Goal: Transaction & Acquisition: Purchase product/service

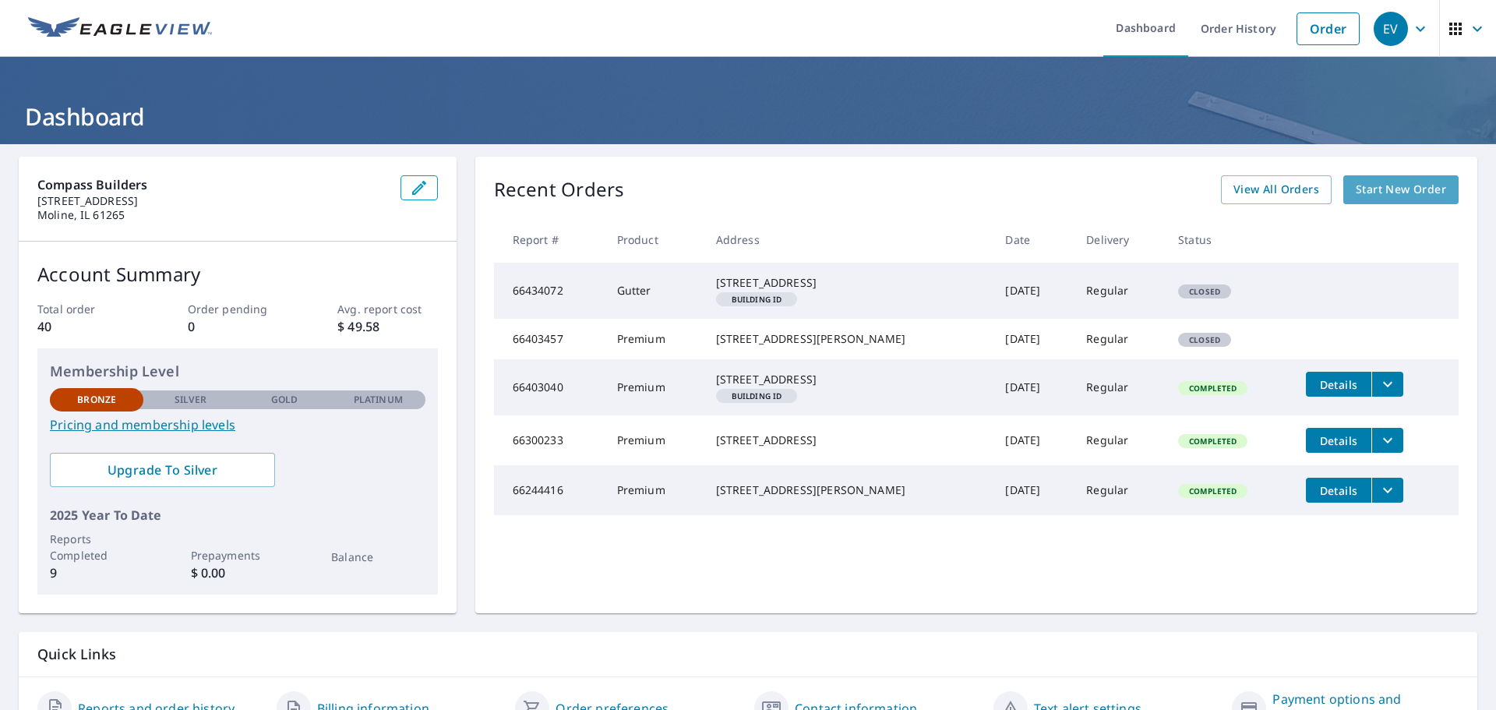
click at [1397, 184] on span "Start New Order" at bounding box center [1401, 189] width 90 height 19
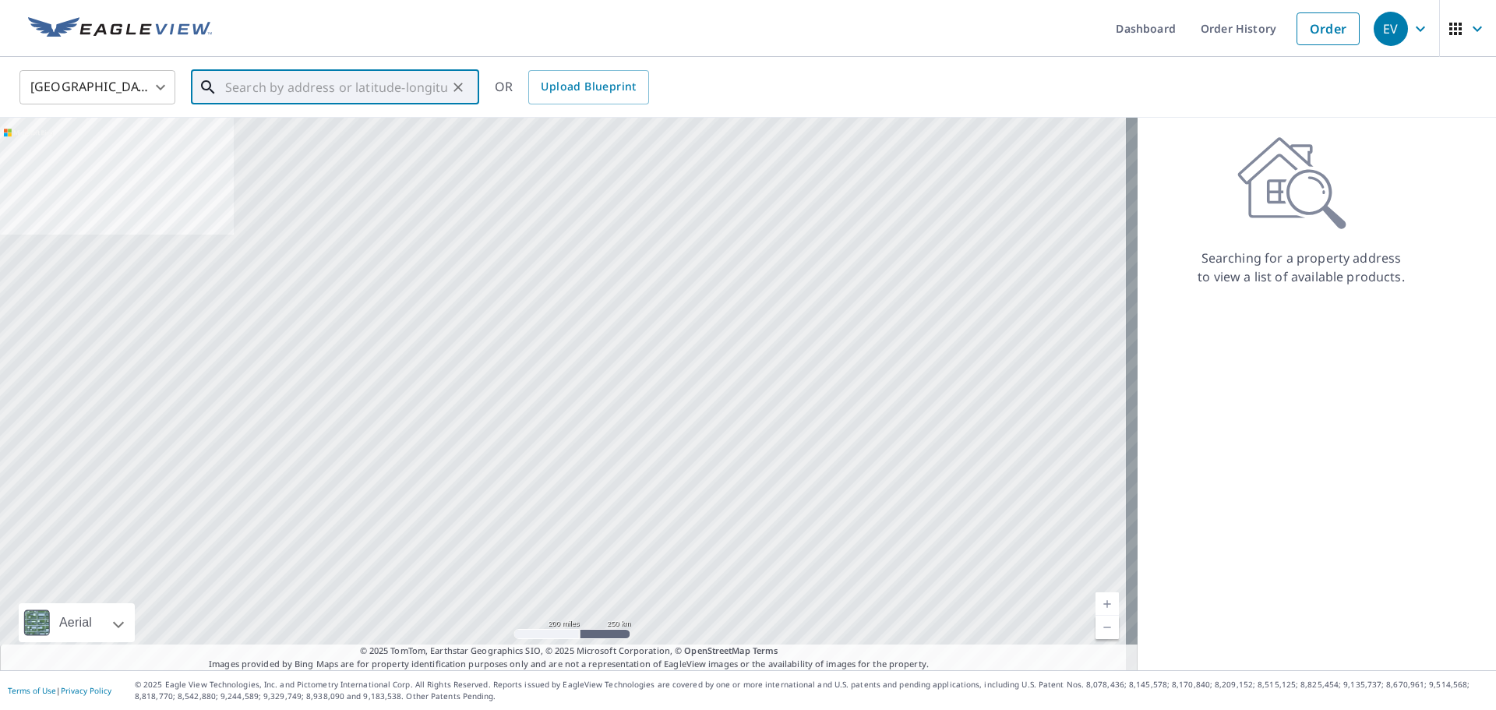
click at [384, 90] on input "text" at bounding box center [336, 87] width 222 height 44
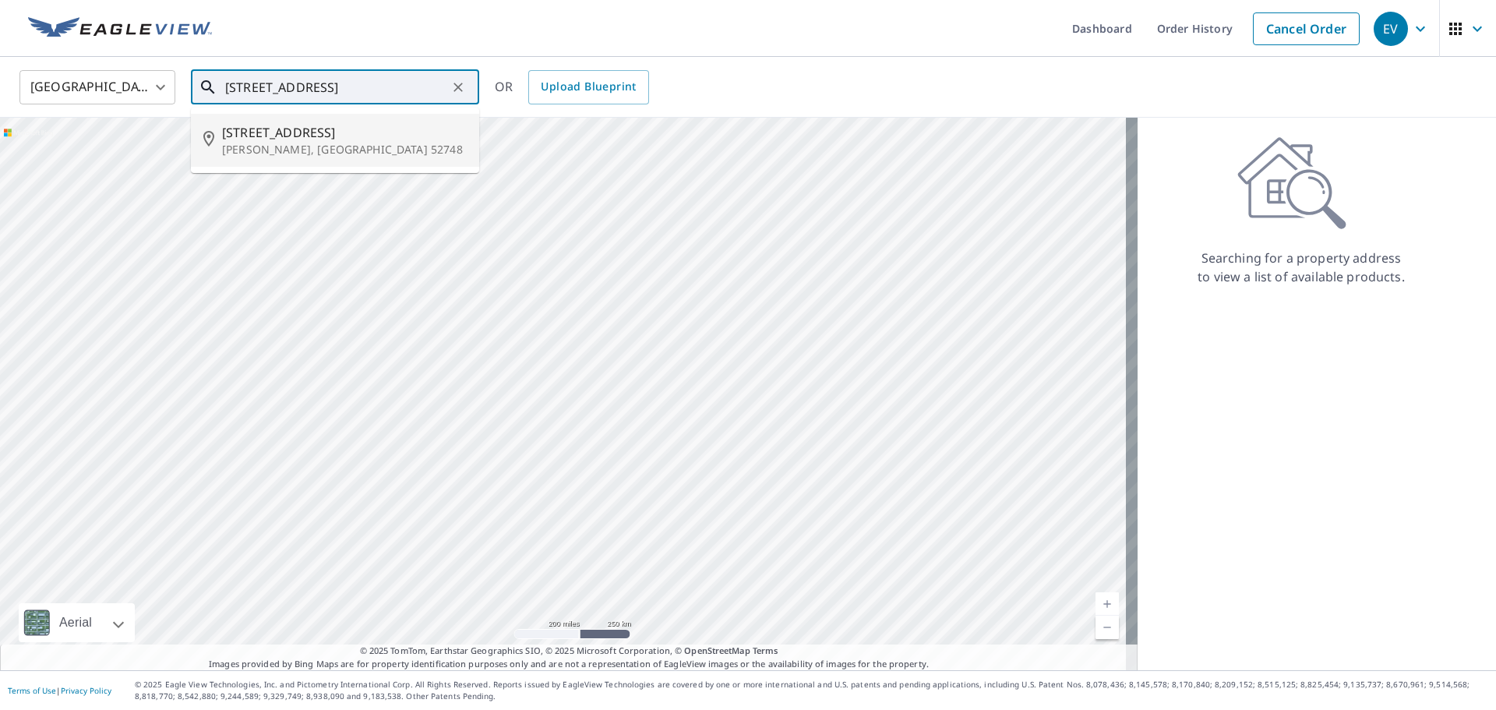
click at [281, 126] on span "3 Park Avenue Ct" at bounding box center [344, 132] width 245 height 19
type input "3 Park Avenue Ct Eldridge, IA 52748"
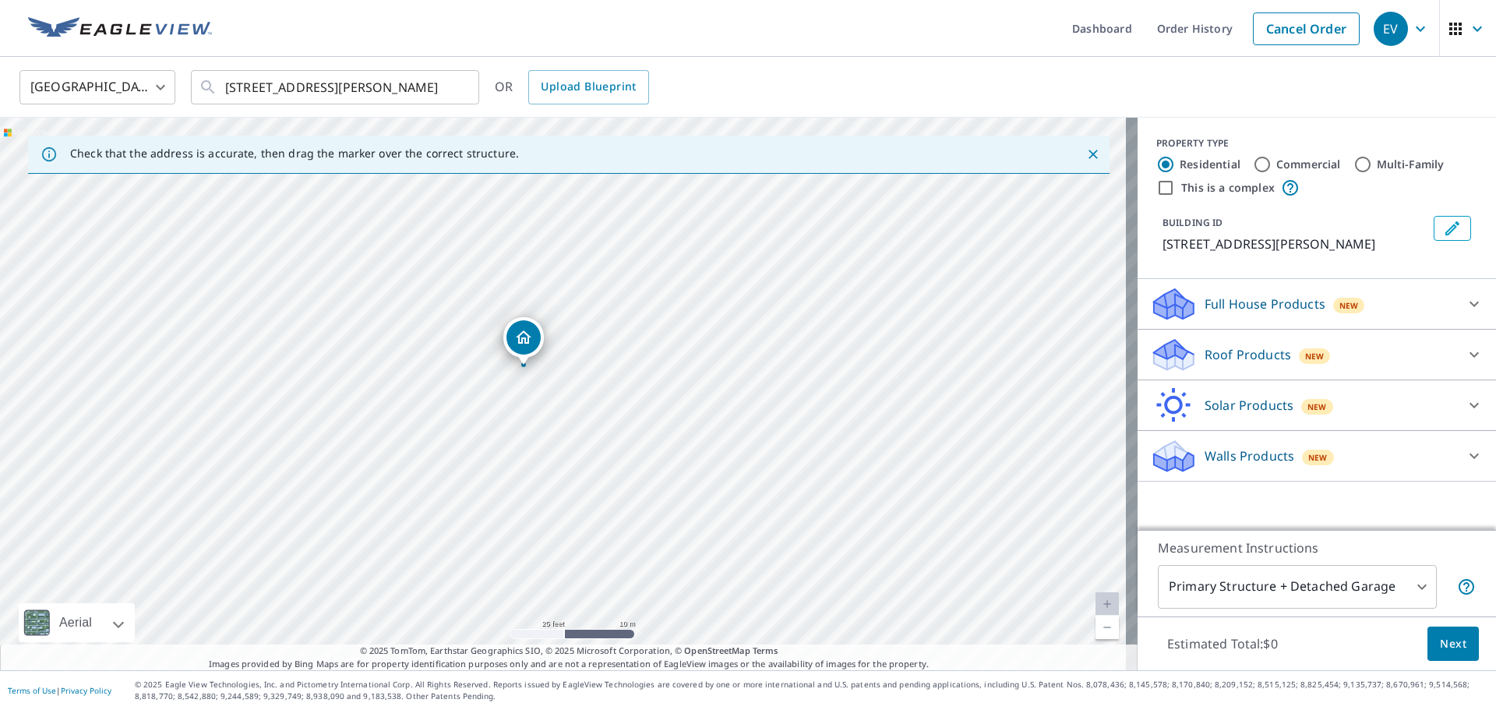
drag, startPoint x: 528, startPoint y: 426, endPoint x: 592, endPoint y: 334, distance: 112.4
click at [592, 334] on div "3 Park Avenue Ct Eldridge, IA 52748" at bounding box center [569, 394] width 1138 height 553
click at [1465, 351] on icon at bounding box center [1474, 354] width 19 height 19
click at [1230, 349] on p "Roof Products" at bounding box center [1248, 354] width 87 height 19
click at [1237, 349] on p "Roof Products" at bounding box center [1248, 354] width 87 height 19
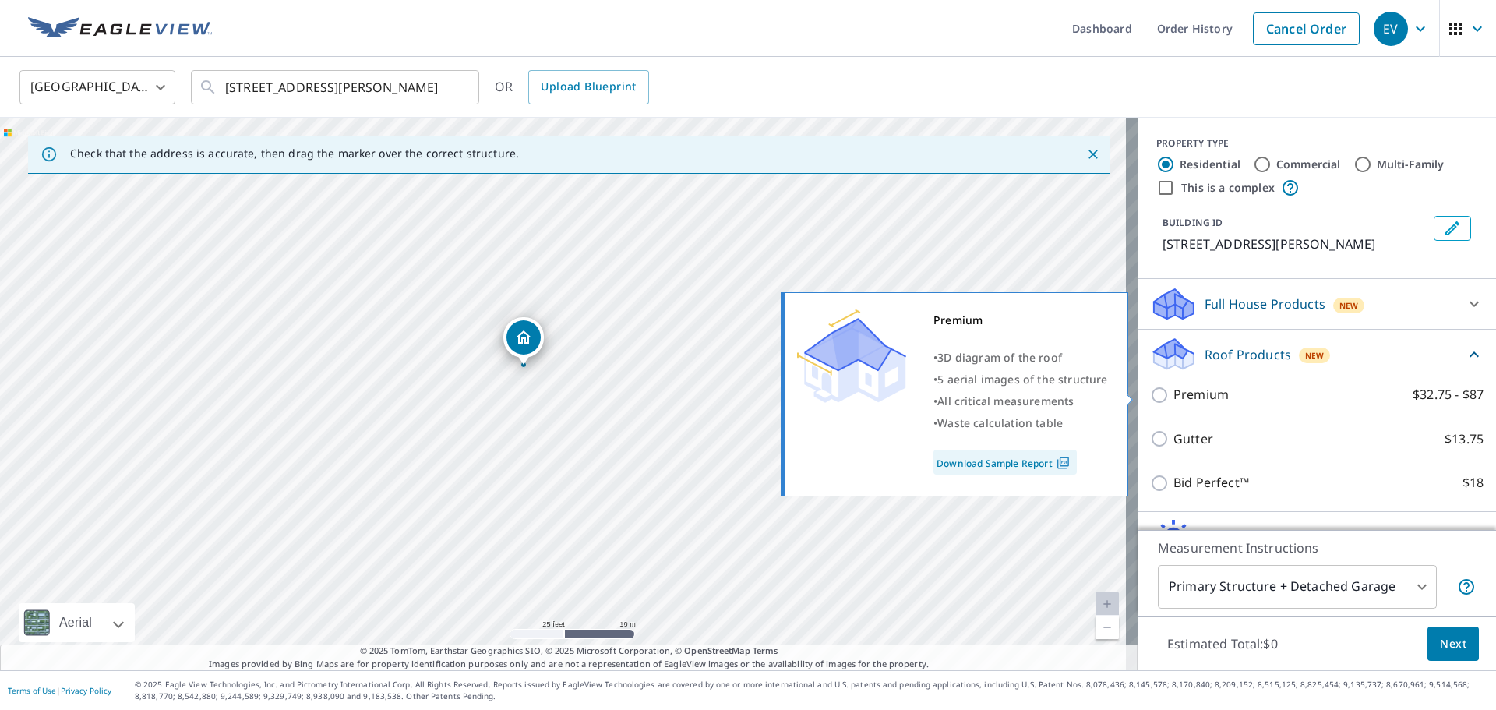
click at [1209, 392] on p "Premium" at bounding box center [1201, 394] width 55 height 19
click at [1174, 392] on input "Premium $32.75 - $87" at bounding box center [1161, 395] width 23 height 19
checkbox input "true"
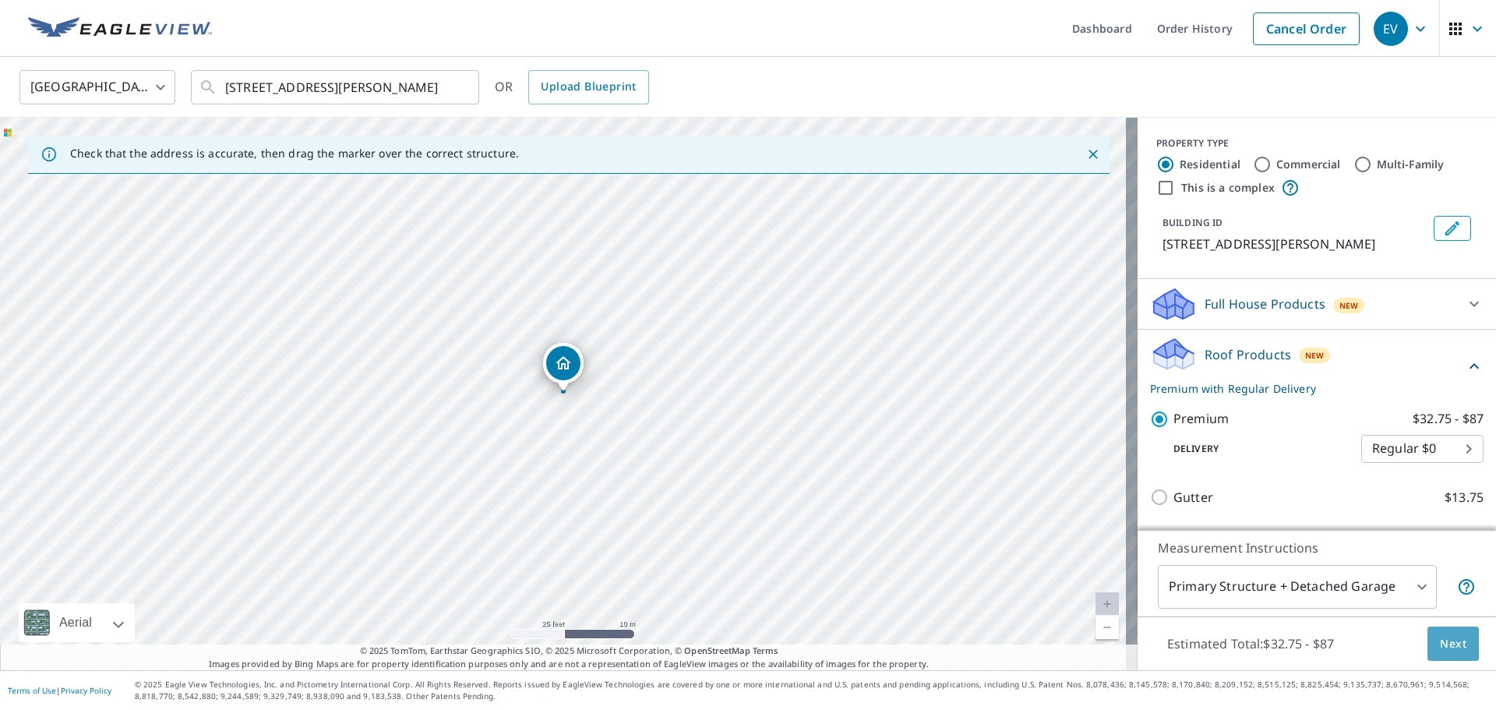
click at [1457, 644] on button "Next" at bounding box center [1453, 644] width 51 height 35
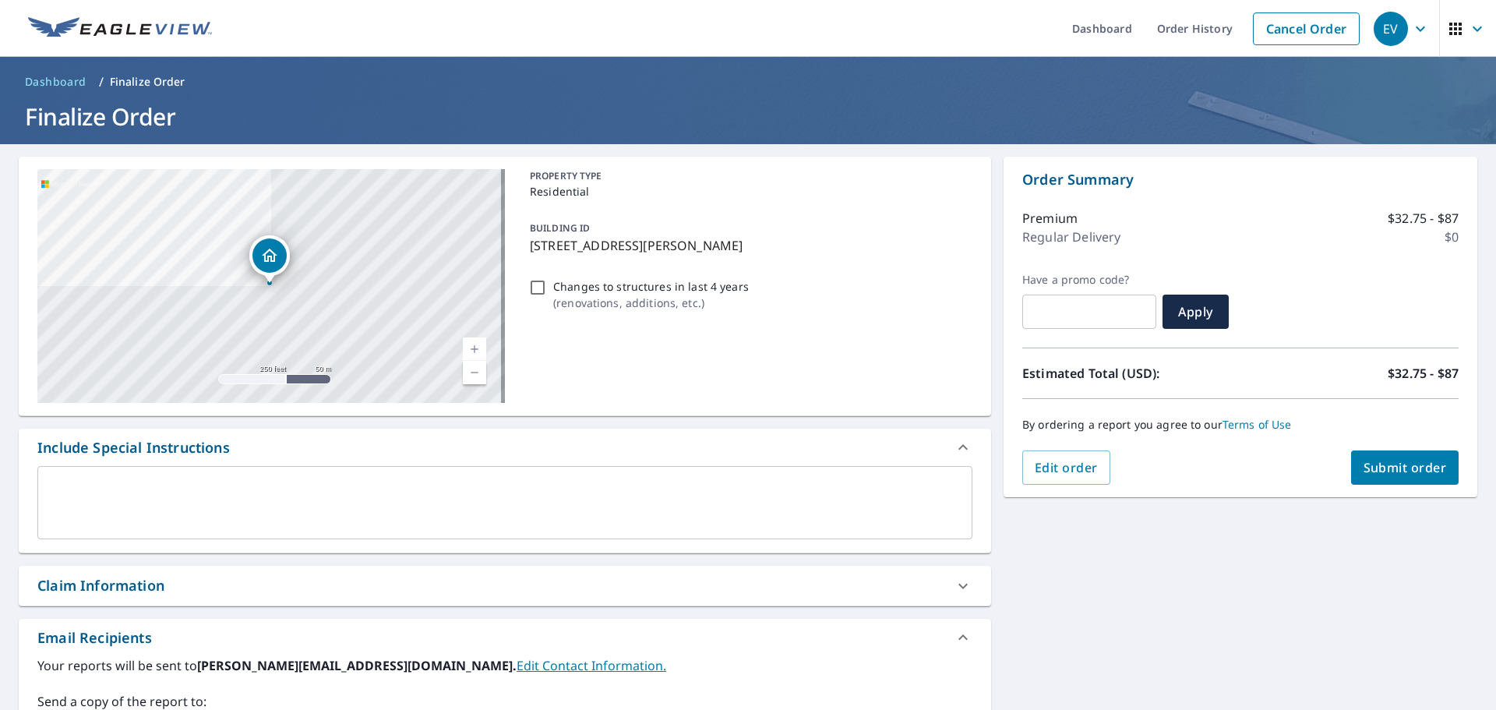
click at [1408, 465] on span "Submit order" at bounding box center [1405, 467] width 83 height 17
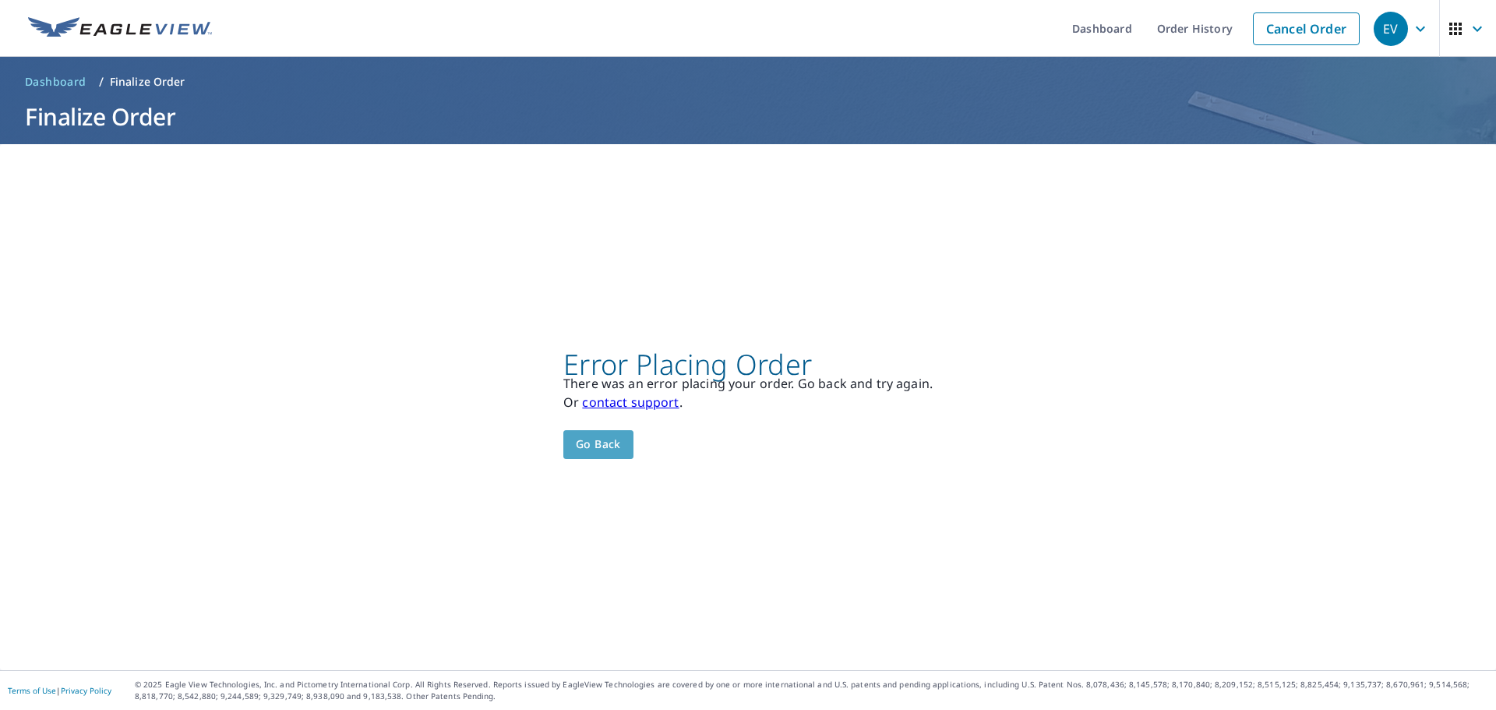
click at [590, 447] on span "Go back" at bounding box center [598, 444] width 45 height 19
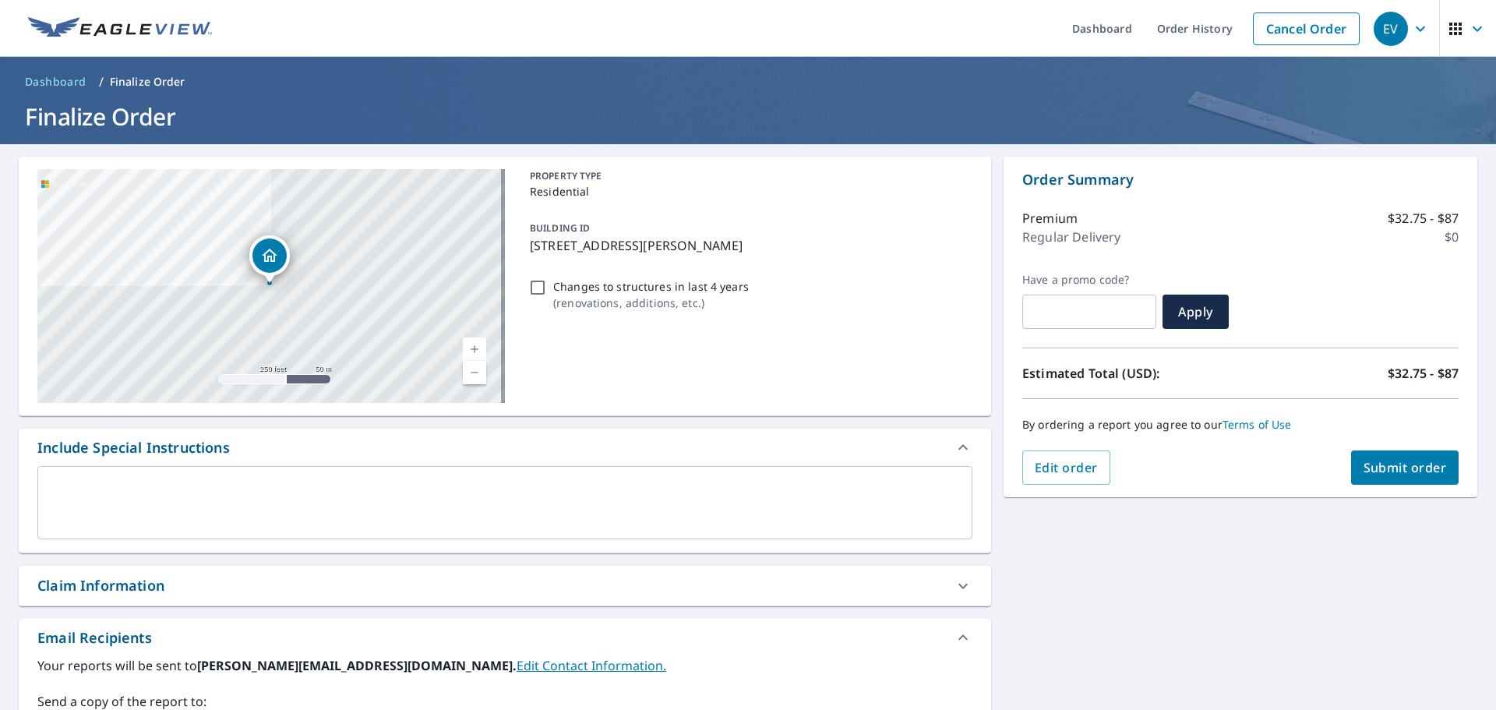
click at [366, 287] on div "3 Park Avenue Ct Eldridge, IA 52748" at bounding box center [271, 286] width 468 height 234
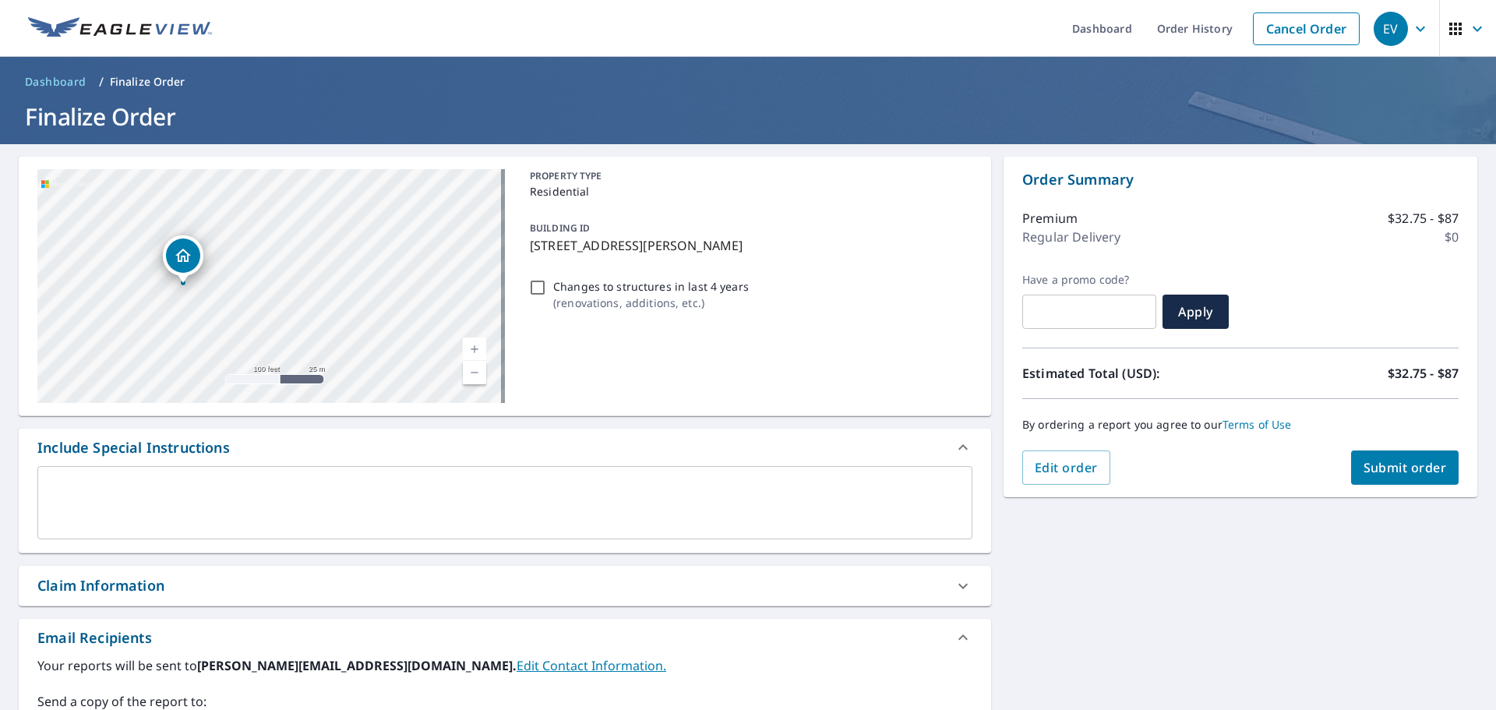
click at [1320, 270] on div "Premium $32.75 - $87 Regular Delivery $0" at bounding box center [1241, 231] width 436 height 83
click at [1397, 466] on span "Submit order" at bounding box center [1405, 467] width 83 height 17
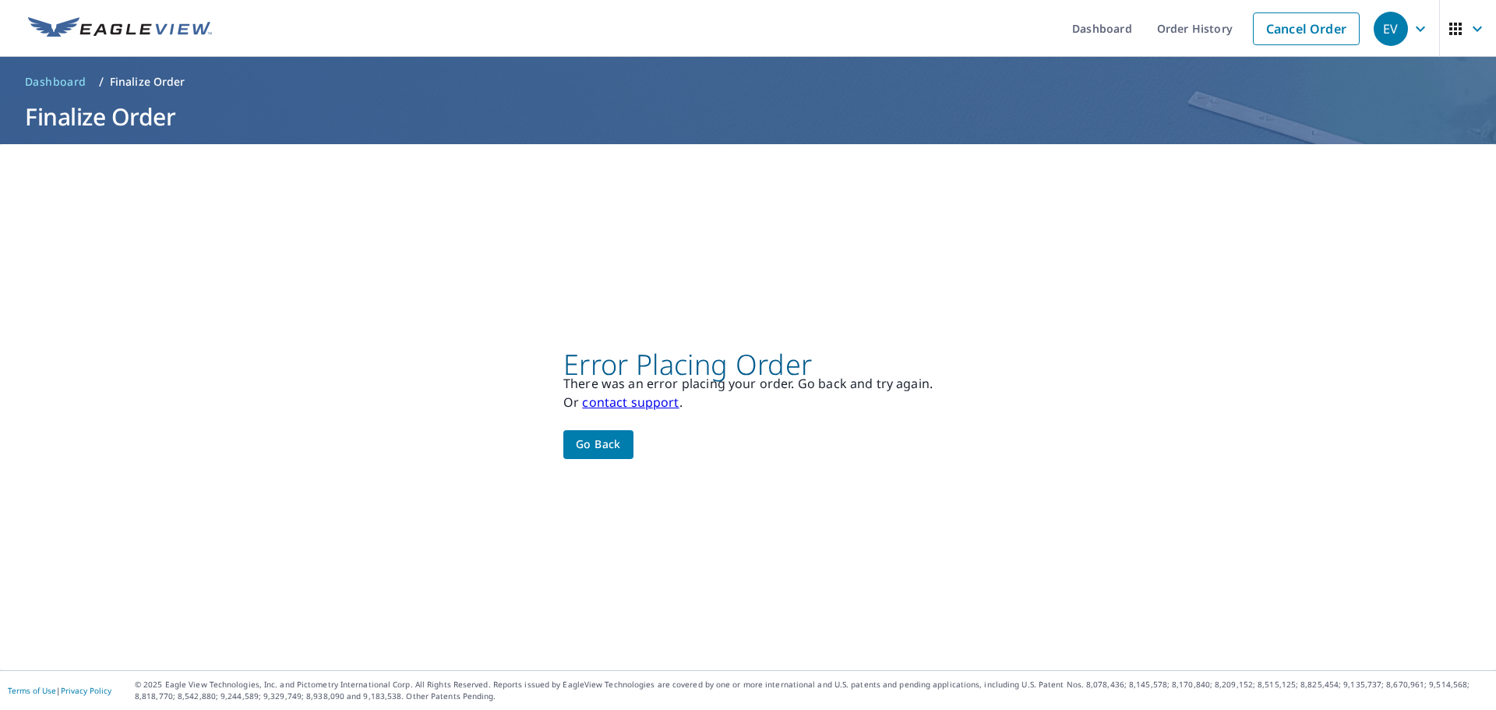
click at [633, 401] on link "contact support" at bounding box center [630, 402] width 97 height 17
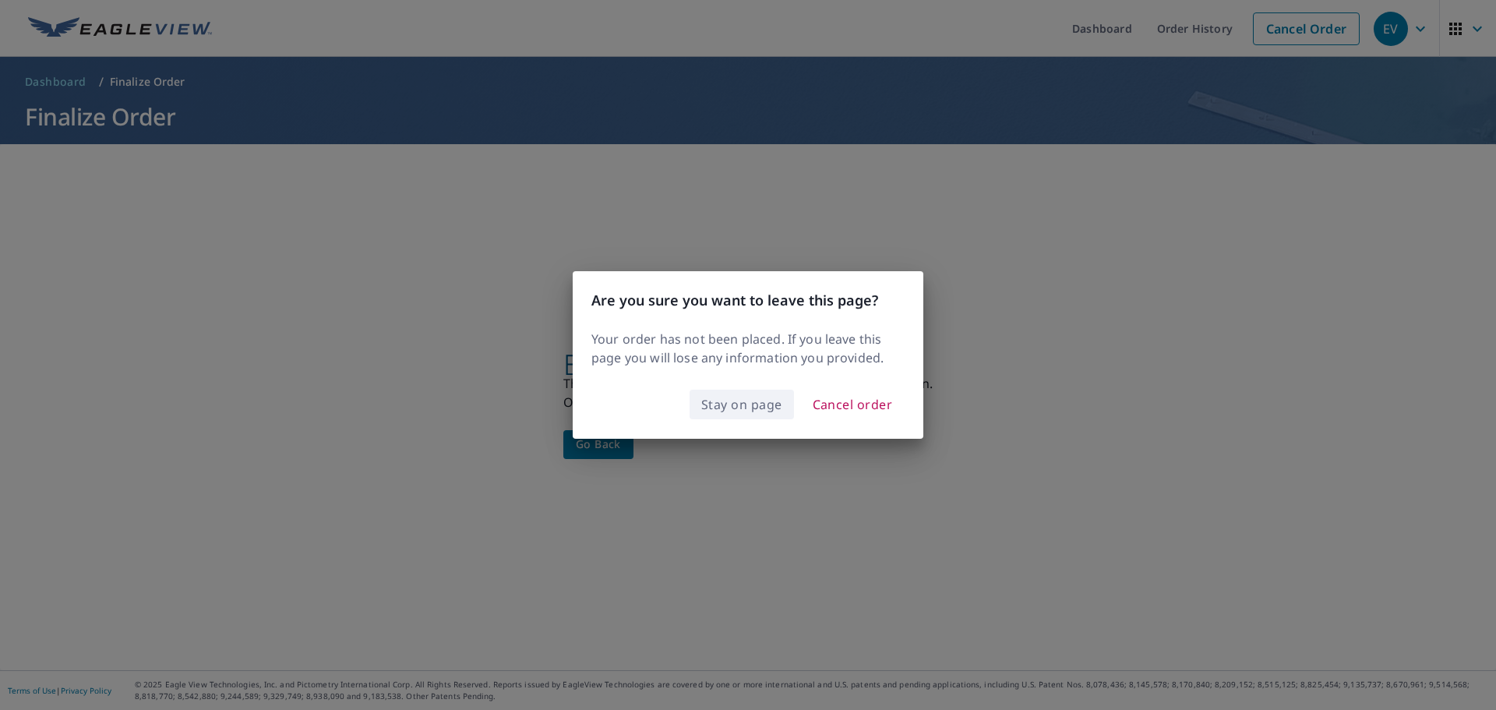
click at [766, 404] on span "Stay on page" at bounding box center [741, 405] width 81 height 22
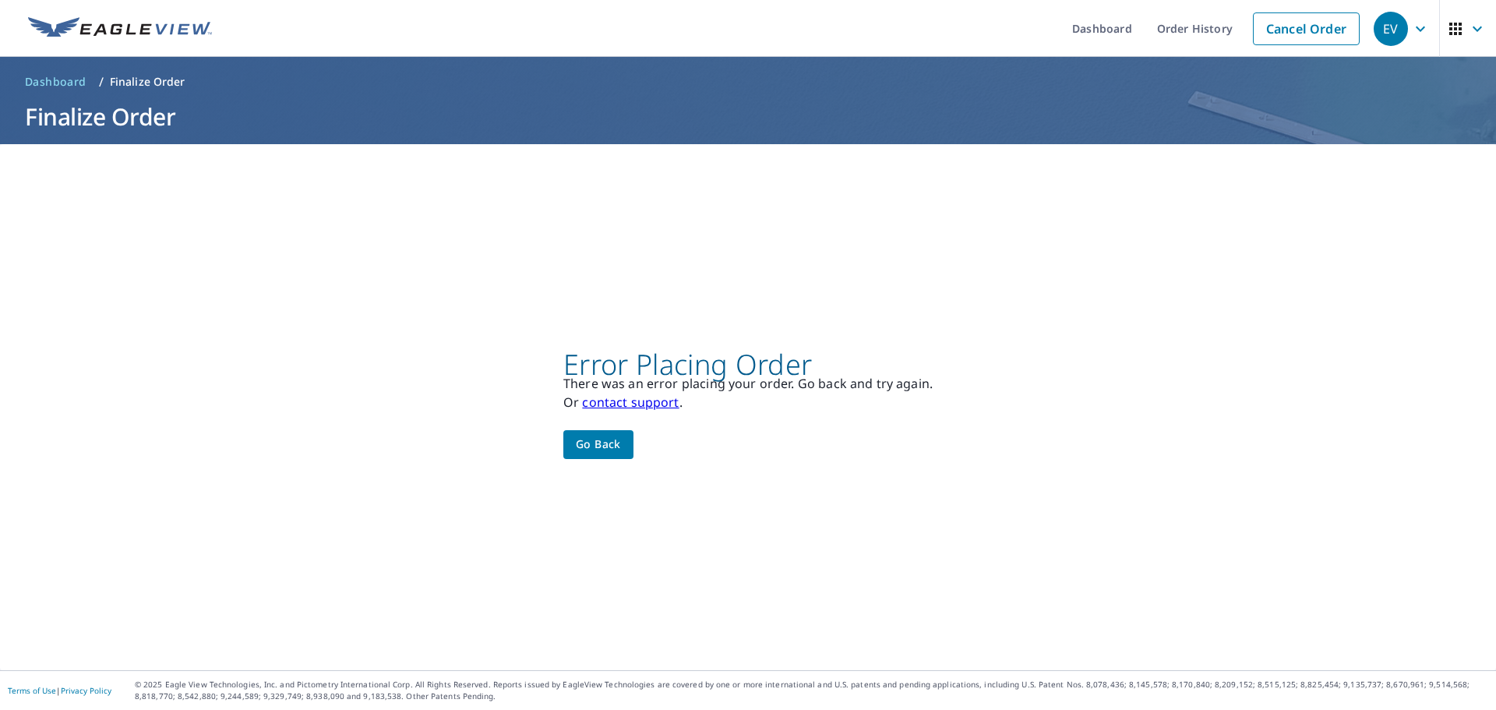
click at [593, 446] on span "Go back" at bounding box center [598, 444] width 45 height 19
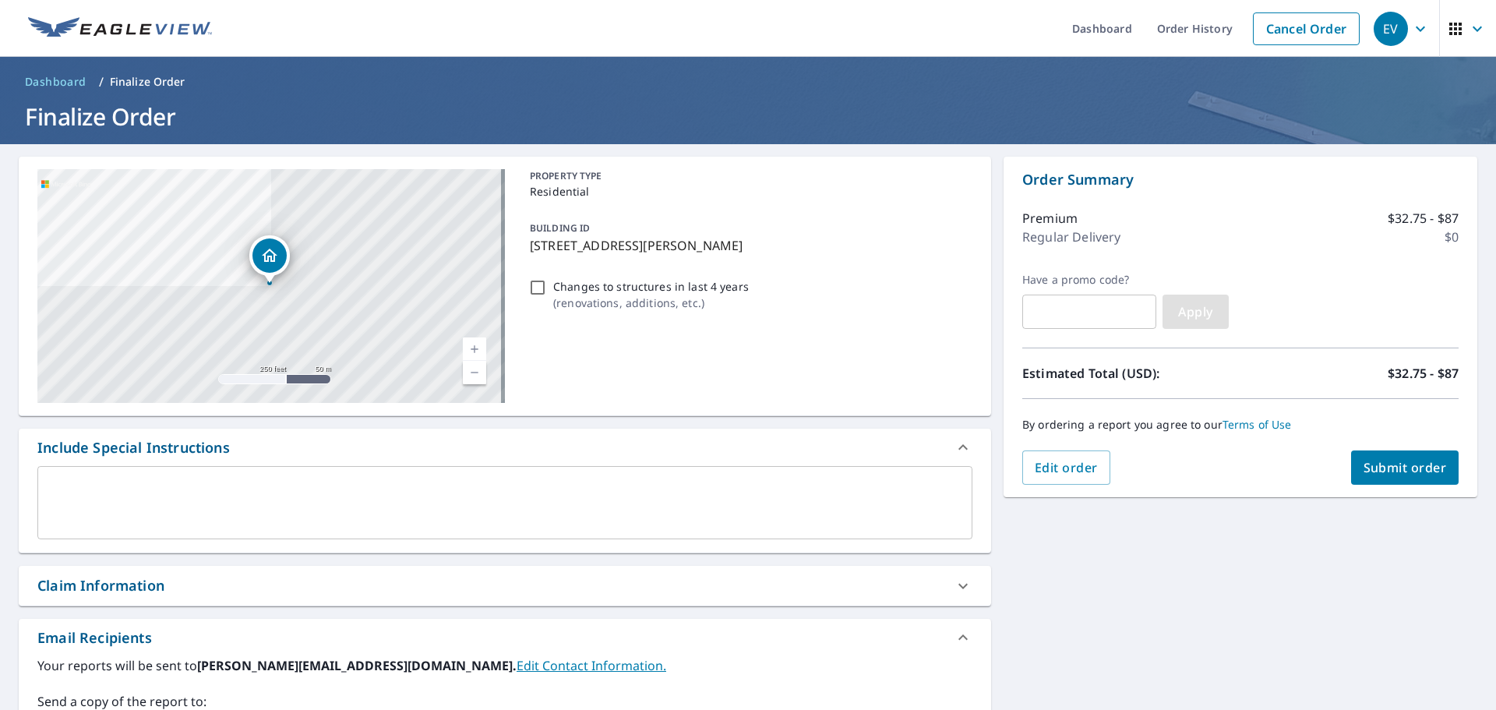
click at [1175, 316] on span "Apply" at bounding box center [1195, 311] width 41 height 17
click at [1398, 467] on span "Submit order" at bounding box center [1405, 467] width 83 height 17
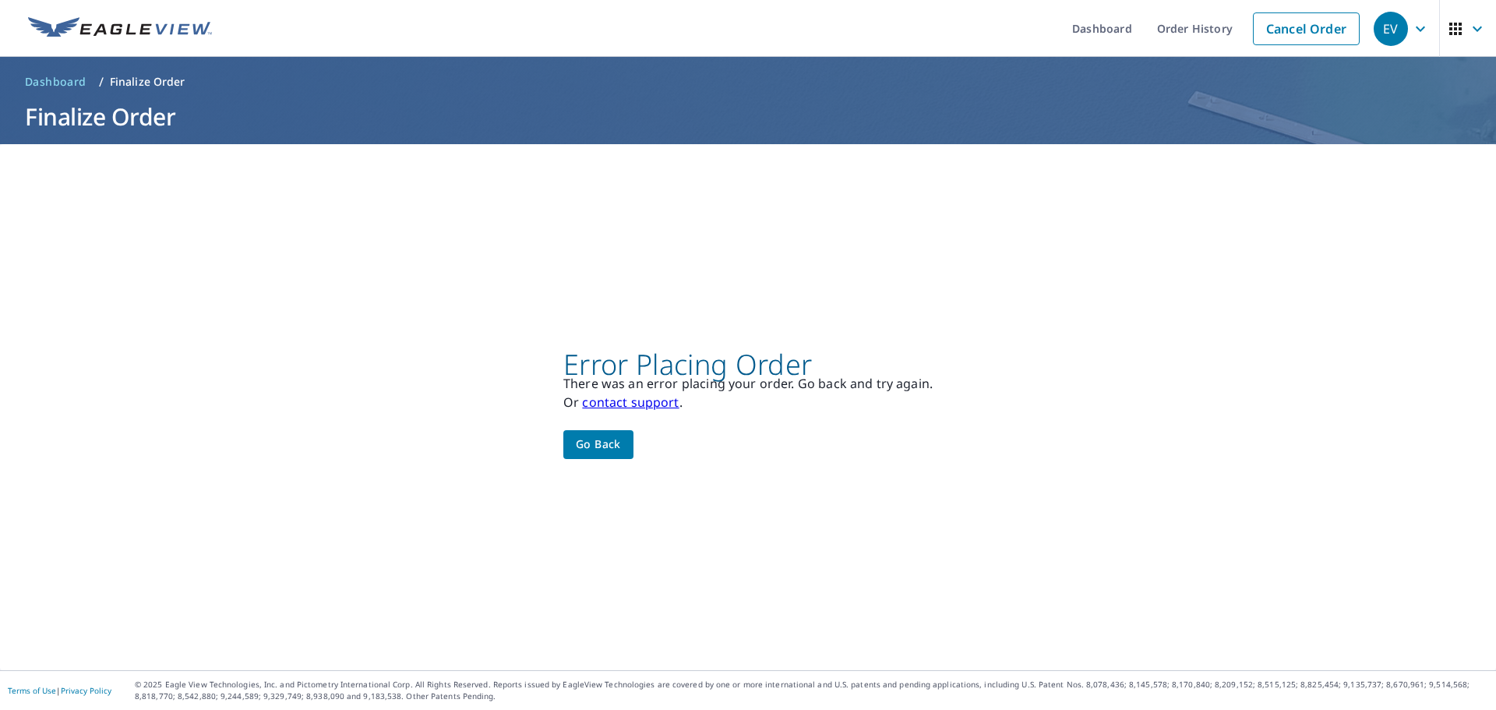
click at [637, 405] on link "contact support" at bounding box center [630, 402] width 97 height 17
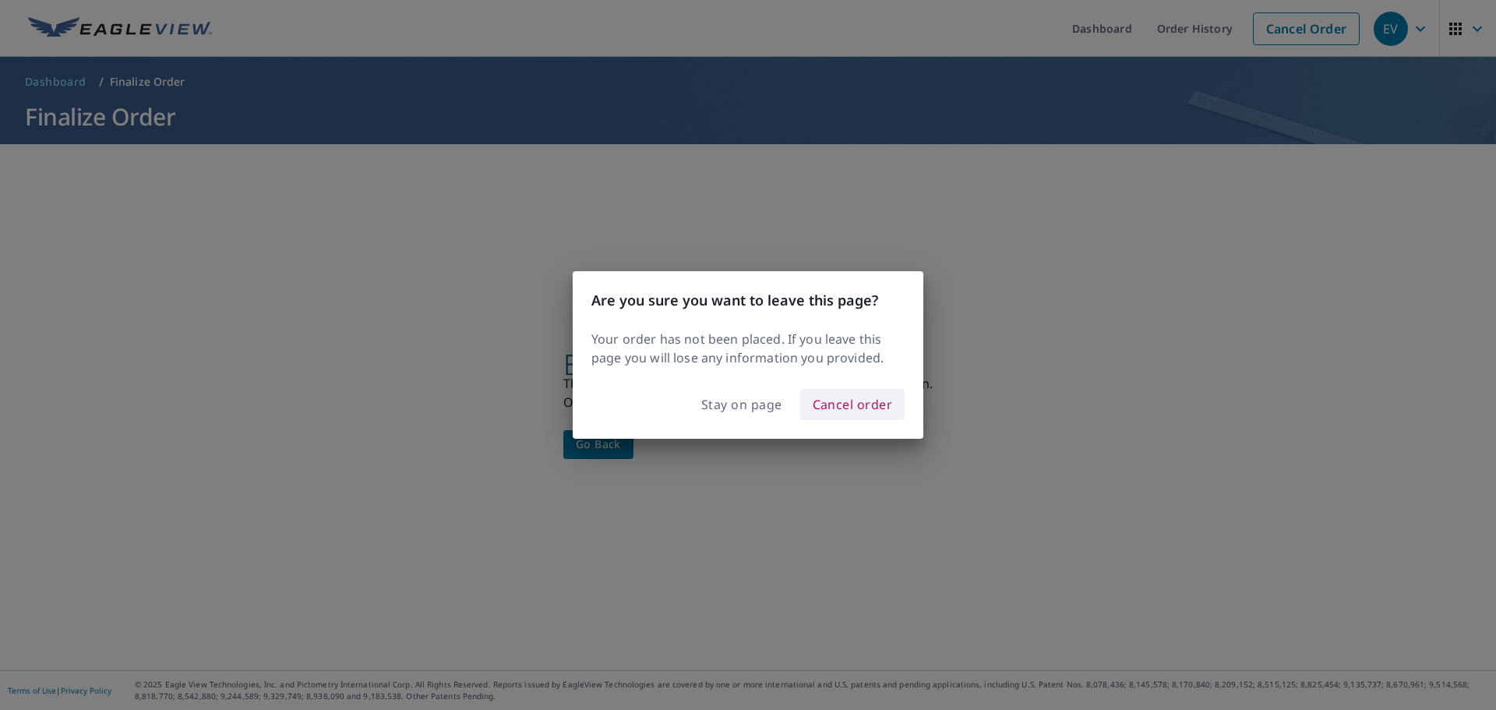
click at [846, 401] on span "Cancel order" at bounding box center [853, 405] width 80 height 22
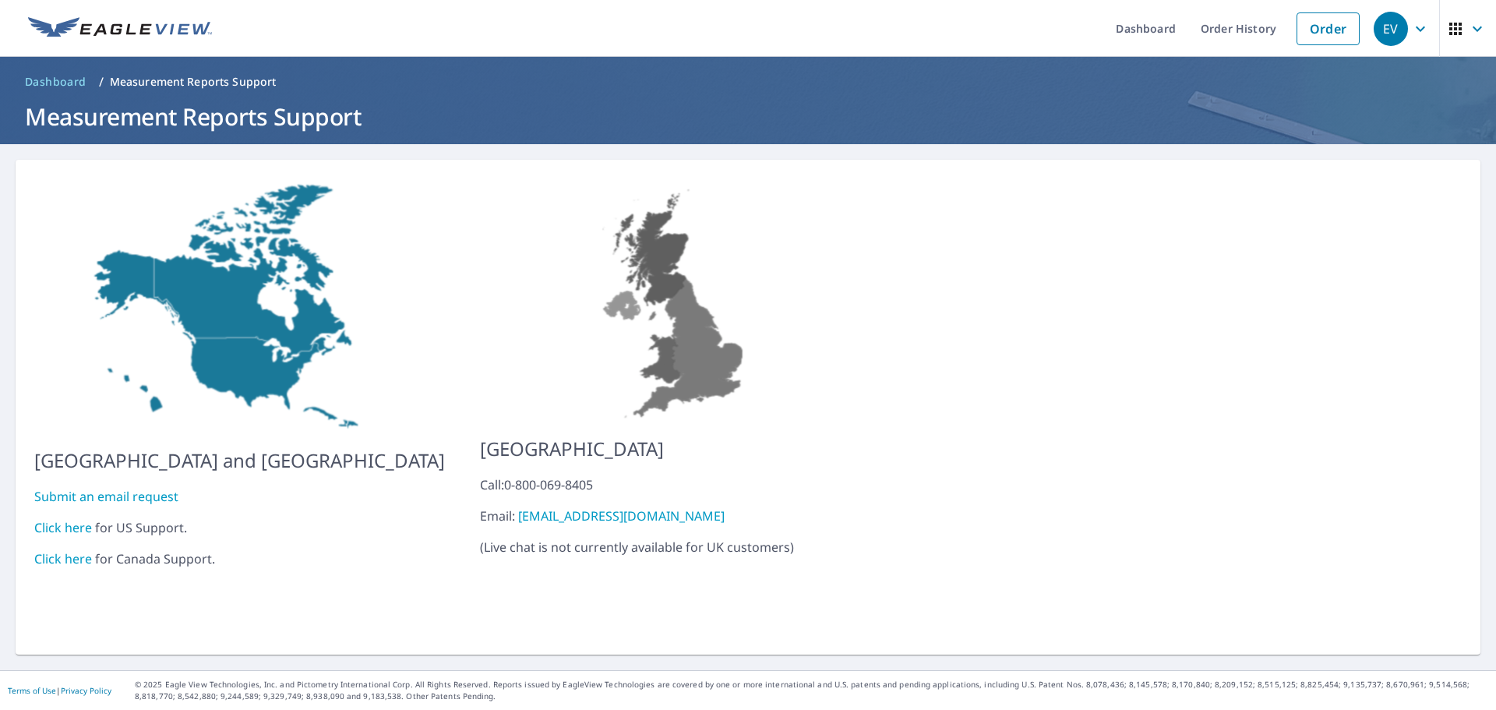
click at [131, 488] on link "Submit an email request" at bounding box center [106, 496] width 144 height 17
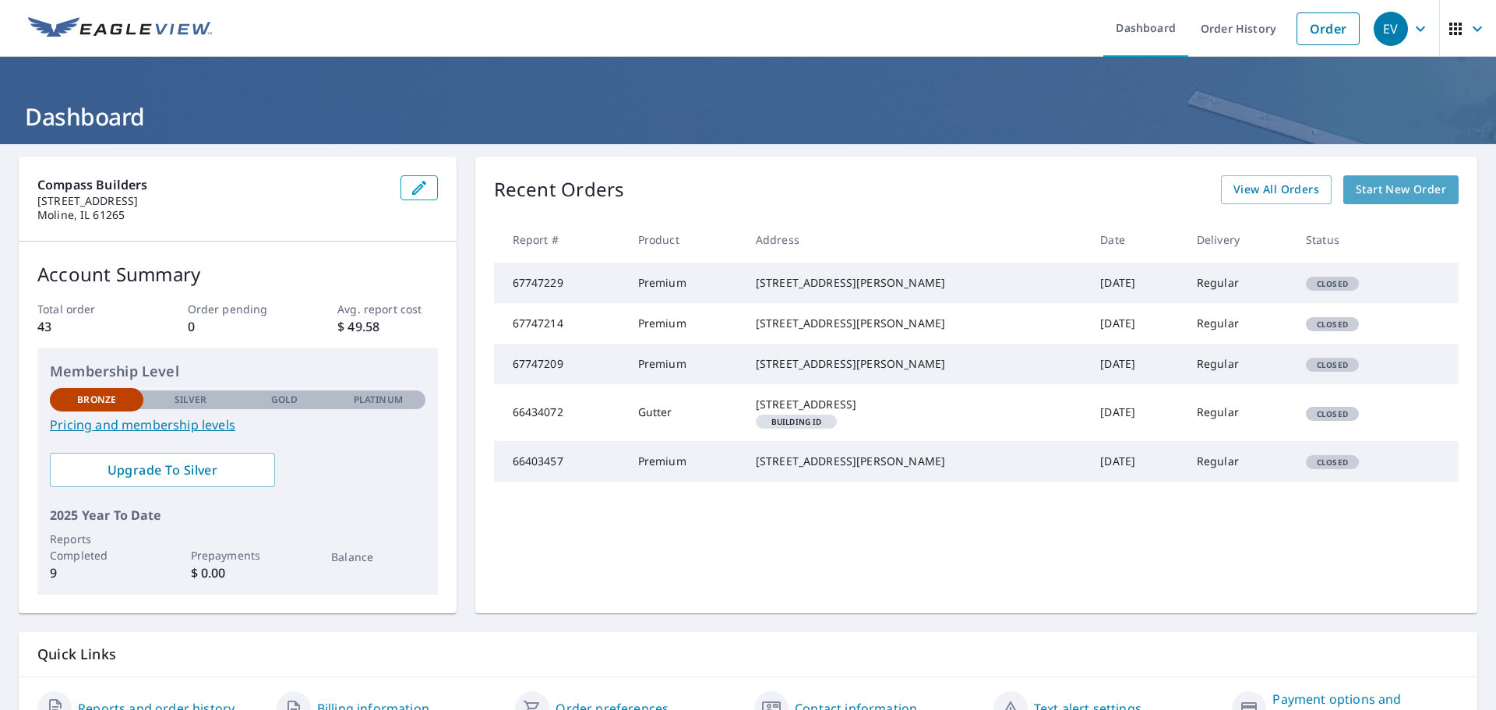
click at [1395, 187] on span "Start New Order" at bounding box center [1401, 189] width 90 height 19
click at [835, 291] on div "[STREET_ADDRESS][PERSON_NAME]" at bounding box center [916, 283] width 320 height 16
click at [517, 288] on td "67747229" at bounding box center [560, 283] width 132 height 41
drag, startPoint x: 1177, startPoint y: 301, endPoint x: 1148, endPoint y: 296, distance: 29.2
click at [1185, 300] on td "Regular" at bounding box center [1239, 283] width 109 height 41
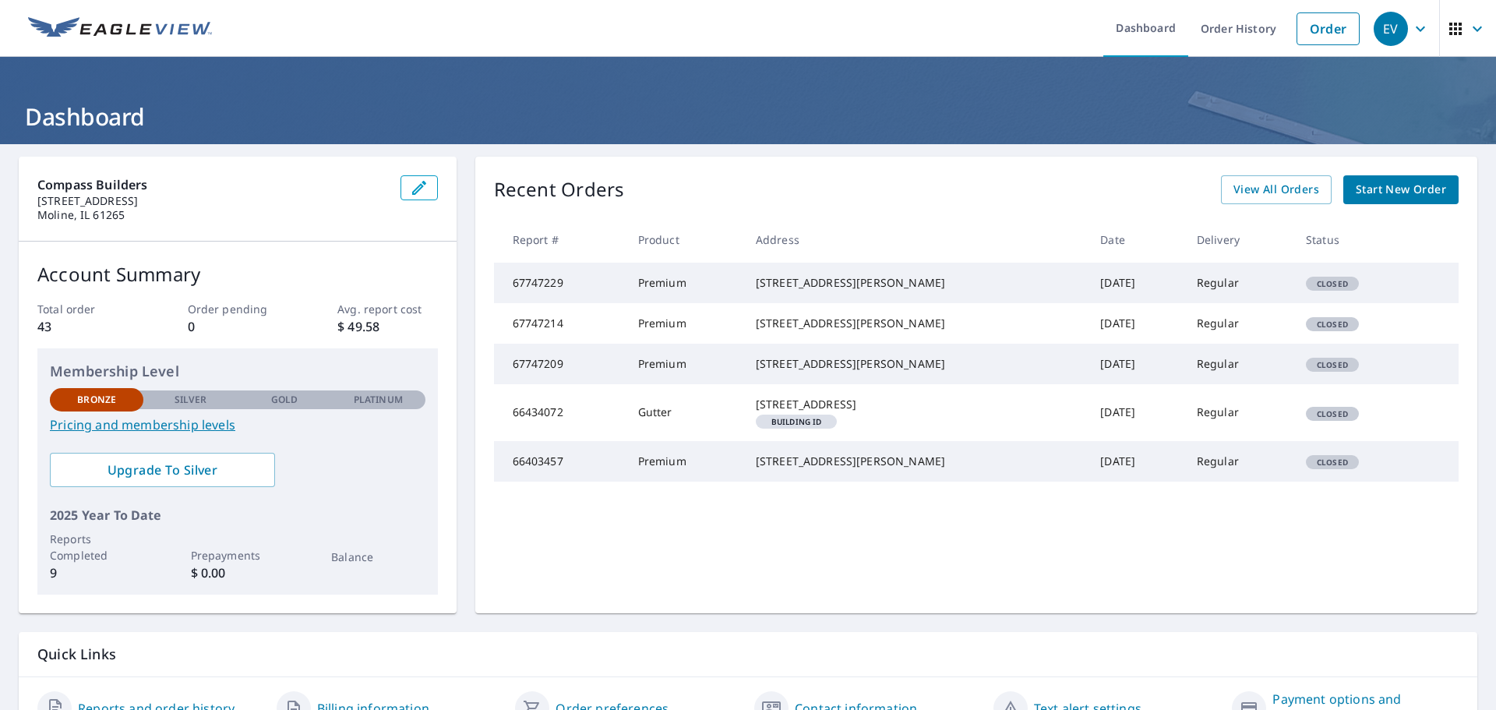
click at [1088, 296] on td "[DATE]" at bounding box center [1136, 283] width 97 height 41
click at [803, 291] on div "[STREET_ADDRESS][PERSON_NAME]" at bounding box center [916, 283] width 320 height 16
